Goal: Task Accomplishment & Management: Manage account settings

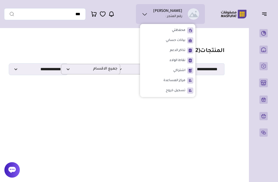
select select "*"
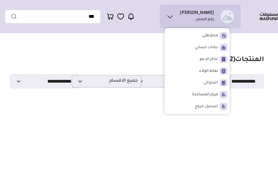
click at [208, 37] on section "مزامنة ( 0 ) تحديد الكل إلغاء التحديد المنتجات (" at bounding box center [123, 72] width 238 height 82
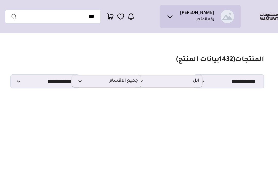
click at [225, 19] on img at bounding box center [233, 14] width 33 height 10
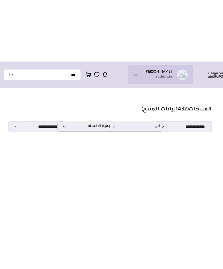
scroll to position [0, -11]
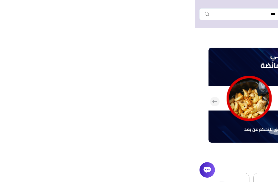
click at [228, 49] on button "التالي" at bounding box center [118, 102] width 219 height 108
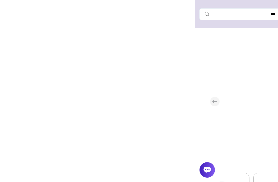
scroll to position [0, -195]
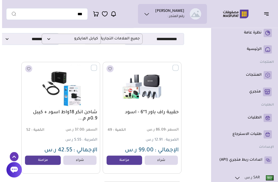
scroll to position [30, -2]
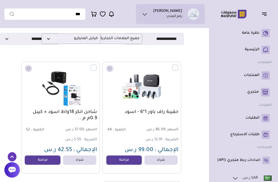
click at [178, 65] on label at bounding box center [178, 64] width 0 height 1
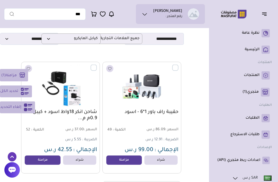
click at [97, 65] on label at bounding box center [97, 64] width 0 height 1
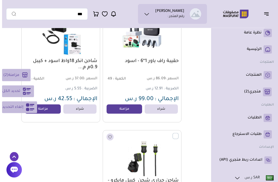
scroll to position [81, -2]
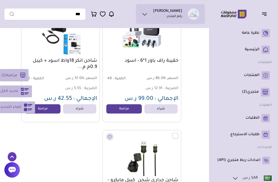
click at [170, 133] on img at bounding box center [141, 154] width 72 height 43
click at [178, 133] on label at bounding box center [178, 133] width 0 height 1
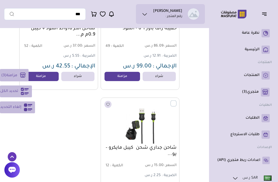
click at [9, 71] on button "مزامنة ( 3 )" at bounding box center [14, 75] width 29 height 12
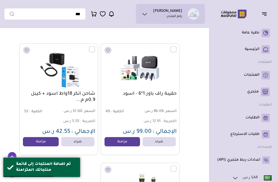
scroll to position [0, 0]
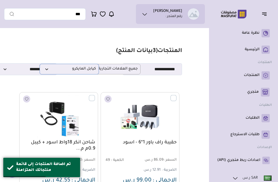
click at [75, 71] on span "كيابل المايكرو" at bounding box center [68, 69] width 53 height 5
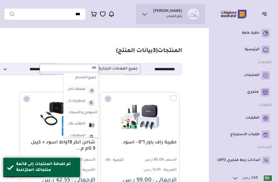
scroll to position [0, 0]
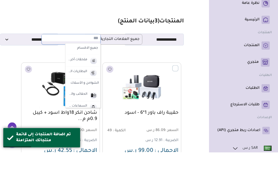
click at [243, 71] on link "المنتجات" at bounding box center [243, 75] width 52 height 8
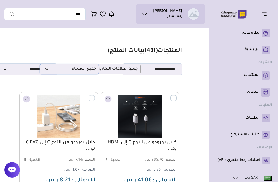
click at [53, 67] on span "جميع الاقسام" at bounding box center [68, 69] width 53 height 5
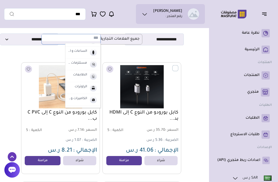
scroll to position [80, 0]
click at [77, 50] on label "الساعات و الأساور" at bounding box center [77, 49] width 21 height 7
select select "*"
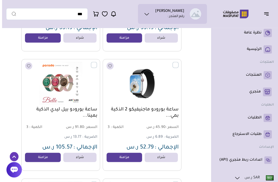
scroll to position [749, -2]
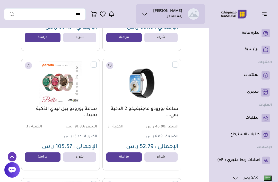
click at [178, 62] on label at bounding box center [178, 61] width 0 height 1
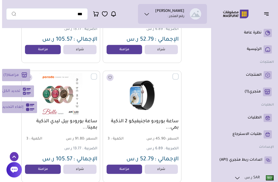
scroll to position [0, 0]
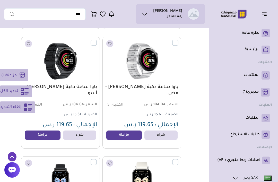
click at [97, 40] on label at bounding box center [97, 39] width 0 height 1
click at [178, 40] on label at bounding box center [178, 39] width 0 height 1
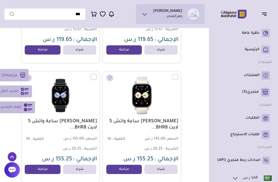
click at [178, 74] on label at bounding box center [178, 73] width 0 height 1
click at [97, 74] on label at bounding box center [97, 73] width 0 height 1
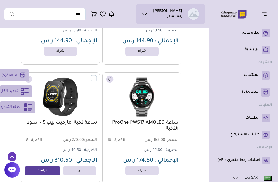
click at [97, 76] on label at bounding box center [97, 75] width 0 height 1
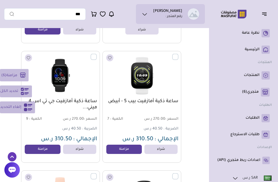
click at [178, 54] on label at bounding box center [178, 54] width 0 height 1
click at [97, 54] on label at bounding box center [97, 54] width 0 height 1
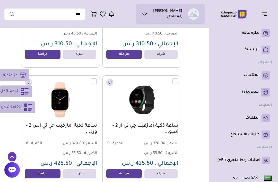
click at [178, 79] on label at bounding box center [178, 78] width 0 height 1
click at [97, 79] on label at bounding box center [97, 78] width 0 height 1
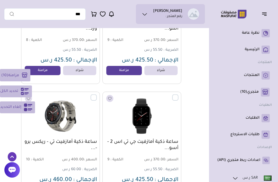
click at [192, 151] on section "مزامنة ( 10 ) تحديد الكل إلغاء التحديد المنتجات" at bounding box center [103, 135] width 195 height 4026
click at [178, 95] on label at bounding box center [178, 94] width 0 height 1
click at [97, 95] on label at bounding box center [97, 94] width 0 height 1
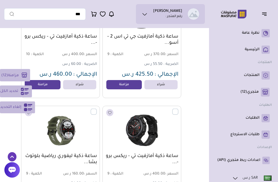
click at [97, 109] on label at bounding box center [97, 108] width 0 height 1
click at [178, 109] on label at bounding box center [178, 108] width 0 height 1
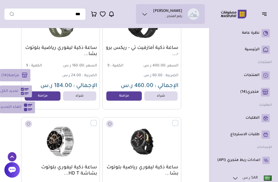
click at [178, 120] on label at bounding box center [178, 120] width 0 height 1
click at [97, 120] on label at bounding box center [97, 120] width 0 height 1
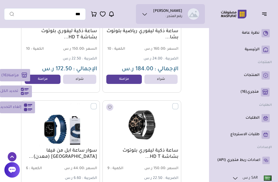
click at [97, 104] on label at bounding box center [97, 103] width 0 height 1
click at [178, 104] on label at bounding box center [178, 103] width 0 height 1
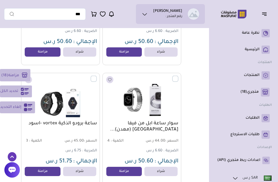
click at [9, 94] on span "تحديد الكل" at bounding box center [9, 91] width 18 height 6
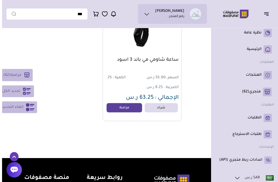
click at [17, 75] on span "مزامنة" at bounding box center [13, 75] width 11 height 4
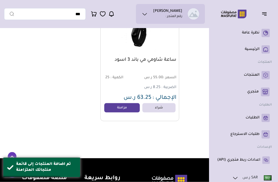
scroll to position [3899, 0]
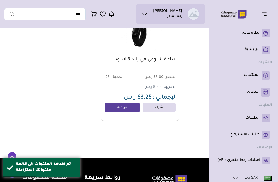
click at [239, 92] on link "متجري ( 0 )" at bounding box center [243, 92] width 52 height 9
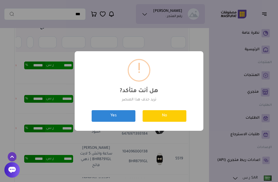
click at [107, 122] on button "Yes" at bounding box center [113, 116] width 44 height 12
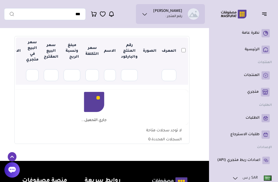
scroll to position [69, 0]
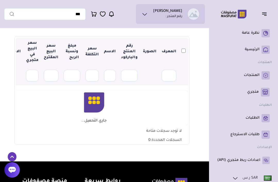
click at [182, 47] on th at bounding box center [183, 52] width 9 height 28
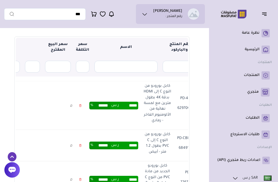
scroll to position [0, -68]
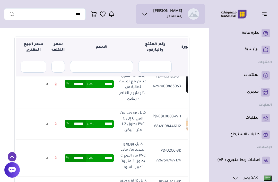
click at [60, 89] on link at bounding box center [56, 84] width 8 height 10
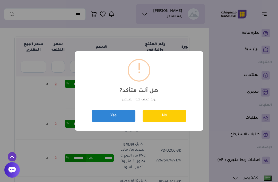
click at [104, 115] on button "Yes" at bounding box center [113, 116] width 44 height 12
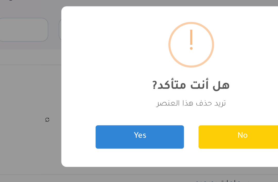
click at [91, 110] on button "Yes" at bounding box center [113, 116] width 44 height 12
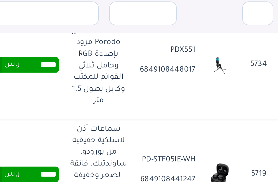
scroll to position [127, -11]
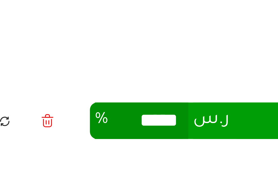
click at [77, 90] on icon at bounding box center [78, 93] width 3 height 7
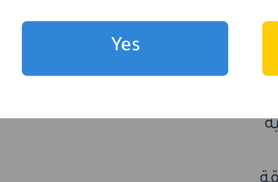
click at [91, 110] on button "Yes" at bounding box center [113, 116] width 44 height 12
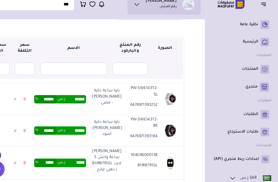
scroll to position [61, 0]
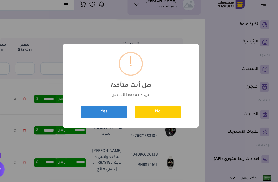
click at [91, 110] on button "Yes" at bounding box center [113, 116] width 44 height 12
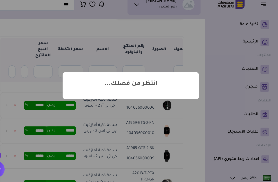
scroll to position [0, -10]
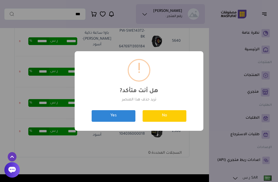
click at [102, 120] on button "Yes" at bounding box center [113, 116] width 44 height 12
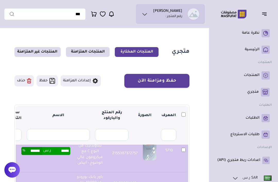
scroll to position [275, 0]
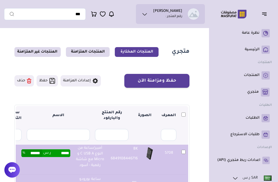
click at [24, 79] on button "حذف" at bounding box center [24, 80] width 20 height 11
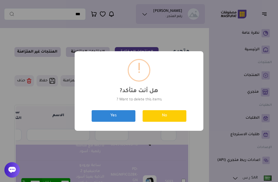
scroll to position [351, 0]
click at [113, 112] on button "Yes" at bounding box center [113, 116] width 44 height 12
